Goal: Task Accomplishment & Management: Complete application form

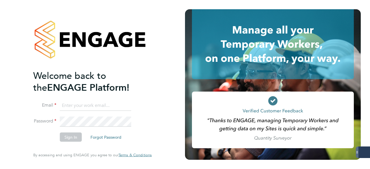
type input "hhammatt@skilledcareers.co.uk"
click at [67, 137] on button "Sign In" at bounding box center [71, 137] width 22 height 9
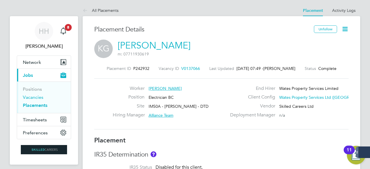
click at [35, 96] on link "Vacancies" at bounding box center [33, 97] width 21 height 5
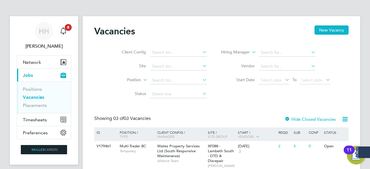
click at [349, 74] on div "Client Config Site Position Status Hiring Manager Vendor Start Date Select date…" at bounding box center [221, 72] width 255 height 58
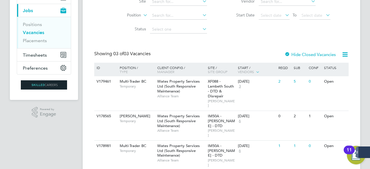
scroll to position [73, 0]
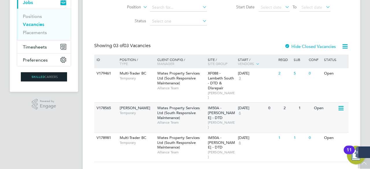
click at [197, 109] on div "Wates Property Services Ltd (South Responsive Maintenance) Alliance Team" at bounding box center [181, 115] width 51 height 25
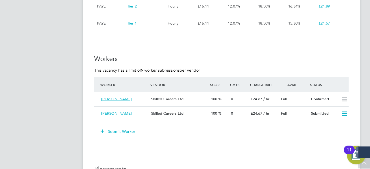
scroll to position [451, 0]
